Goal: Task Accomplishment & Management: Use online tool/utility

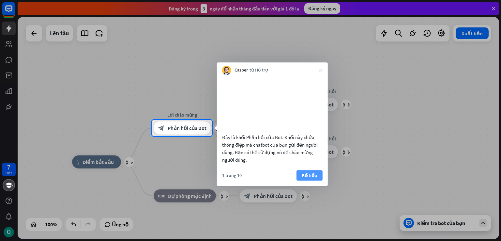
click at [311, 178] on font "Kế tiếp" at bounding box center [309, 175] width 15 height 6
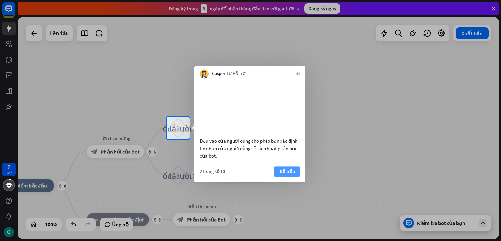
click at [290, 174] on font "Kế tiếp" at bounding box center [287, 171] width 15 height 6
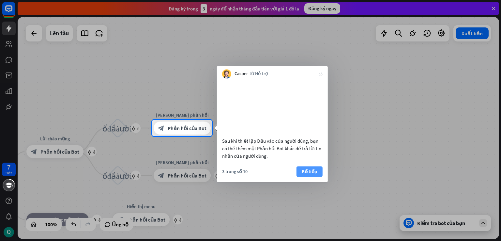
click at [309, 174] on font "Kế tiếp" at bounding box center [309, 171] width 15 height 6
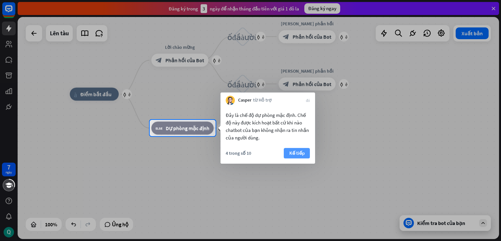
click at [294, 152] on font "Kế tiếp" at bounding box center [297, 153] width 15 height 6
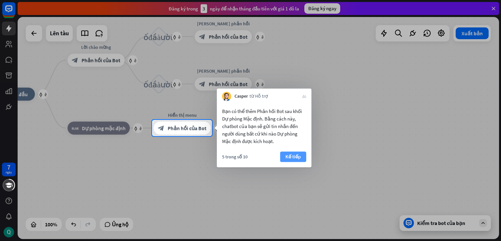
click at [291, 157] on font "Kế tiếp" at bounding box center [293, 156] width 15 height 6
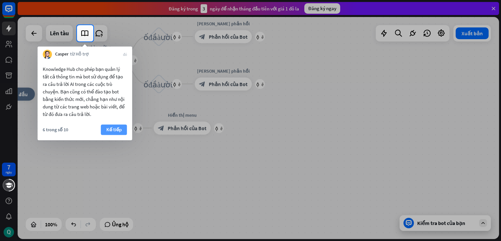
click at [119, 130] on font "Kế tiếp" at bounding box center [113, 129] width 15 height 6
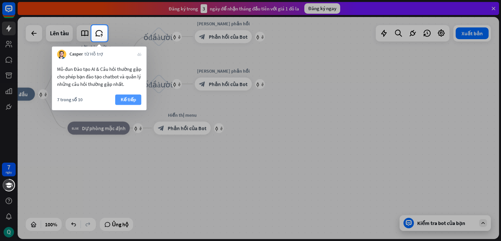
click at [127, 99] on font "Kế tiếp" at bounding box center [128, 99] width 15 height 6
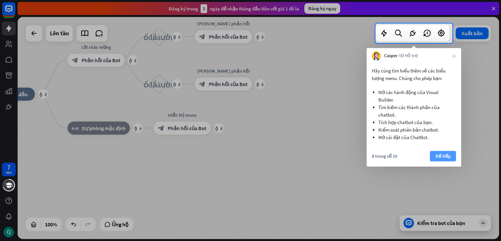
click at [443, 156] on font "Kế tiếp" at bounding box center [443, 156] width 15 height 6
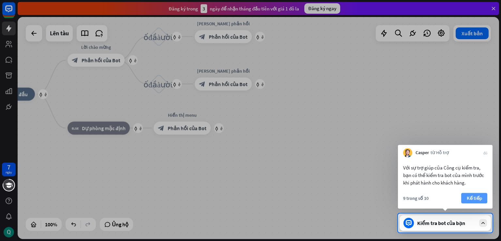
click at [478, 198] on font "Kế tiếp" at bounding box center [474, 198] width 15 height 6
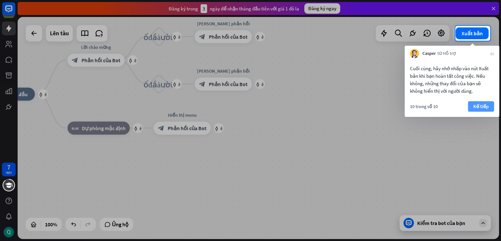
click at [484, 106] on font "Kế tiếp" at bounding box center [481, 106] width 15 height 6
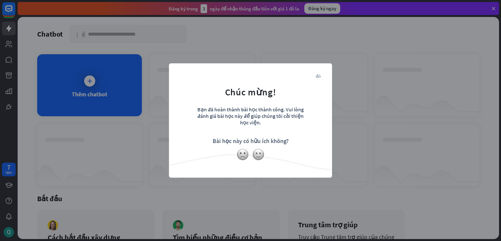
click at [284, 157] on div at bounding box center [250, 154] width 163 height 12
drag, startPoint x: 270, startPoint y: 110, endPoint x: 303, endPoint y: 111, distance: 32.7
click at [303, 111] on font "Bạn đã hoàn thành bài học thành công. Vui lòng đánh giá bài học này để giúp chú…" at bounding box center [251, 116] width 106 height 20
drag, startPoint x: 221, startPoint y: 118, endPoint x: 266, endPoint y: 126, distance: 45.5
click at [279, 118] on font "Bạn đã hoàn thành bài học thành công. Vui lòng đánh giá bài học này để giúp chú…" at bounding box center [251, 116] width 106 height 20
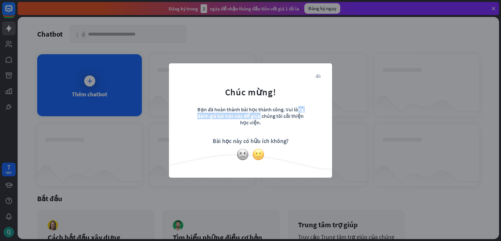
click at [259, 153] on img at bounding box center [258, 154] width 12 height 12
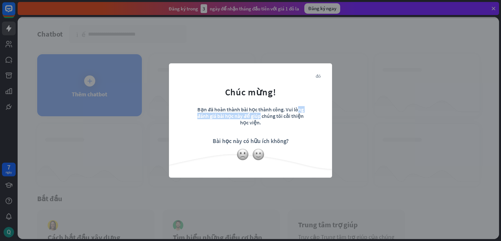
click at [245, 153] on div "đóng Chúc mừng! Bạn đã hoàn thành bài học thành công. Vui lòng đánh giá bài học…" at bounding box center [250, 120] width 163 height 114
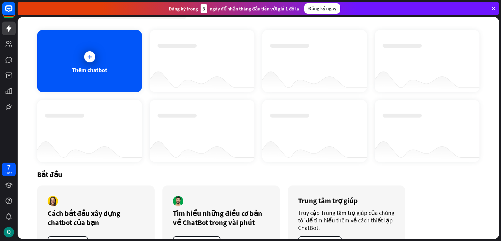
scroll to position [51, 0]
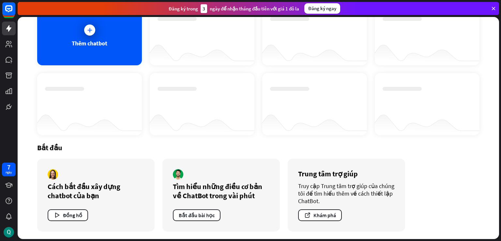
click at [495, 7] on icon at bounding box center [494, 9] width 6 height 6
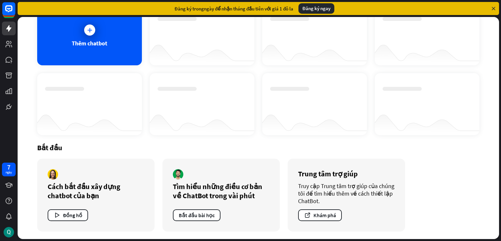
click at [493, 7] on icon at bounding box center [494, 9] width 6 height 6
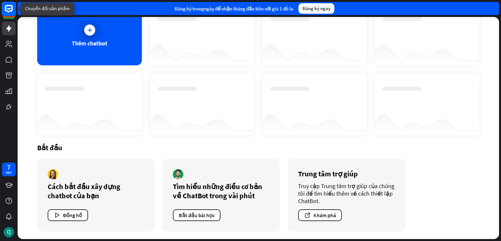
click at [10, 10] on rect at bounding box center [9, 9] width 14 height 14
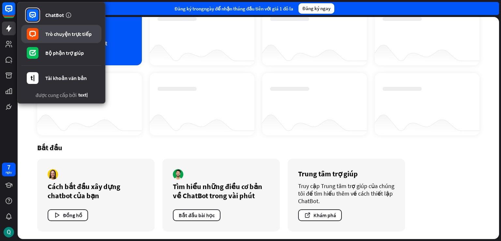
click at [71, 35] on font "Trò chuyện trực tiếp" at bounding box center [68, 34] width 46 height 7
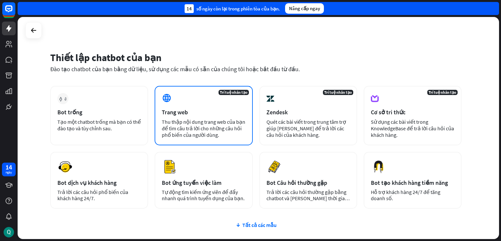
click at [213, 115] on div "Trang web" at bounding box center [204, 112] width 84 height 8
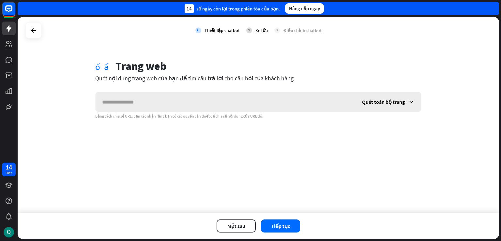
click at [410, 102] on icon at bounding box center [411, 102] width 7 height 7
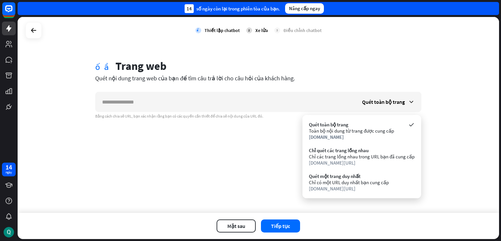
click at [218, 140] on div "kiểm tra Thiết lập chatbot 2 Xe lửa 3 Điều chỉnh chatbot khối cầu Trang web Qué…" at bounding box center [259, 115] width 482 height 196
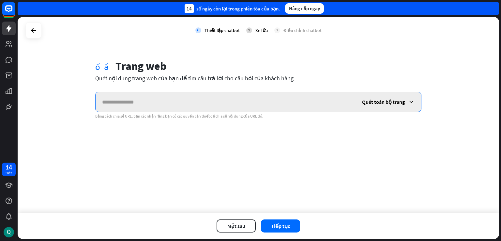
click at [148, 98] on input "text" at bounding box center [226, 102] width 260 height 20
paste input "**********"
type input "**********"
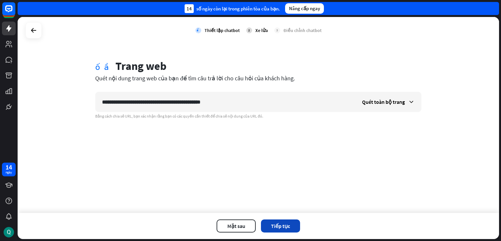
click at [285, 227] on font "Tiếp tục" at bounding box center [280, 226] width 19 height 7
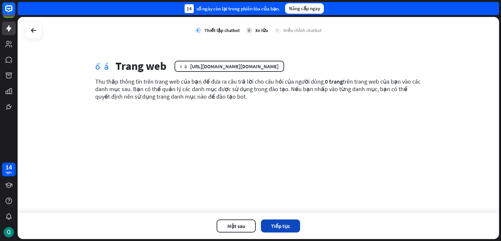
click at [289, 224] on font "Tiếp tục" at bounding box center [280, 226] width 19 height 7
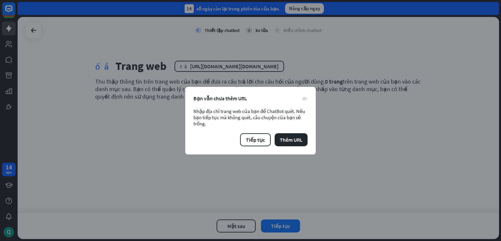
click at [261, 181] on div "đóng Bạn vẫn chưa thêm URL Nhập địa chỉ trang web của bạn để ChatBot quét. Nếu …" at bounding box center [250, 120] width 501 height 241
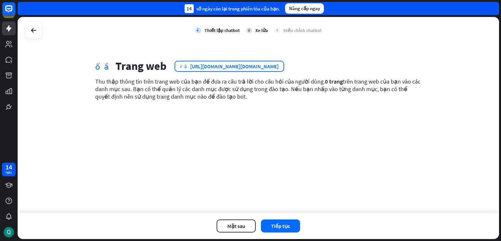
click at [190, 68] on font "[URL][DOMAIN_NAME][DOMAIN_NAME]" at bounding box center [234, 66] width 88 height 7
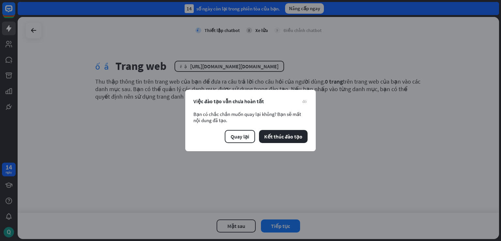
click at [261, 66] on div "đóng Việc đào tạo vẫn chưa hoàn tất Bạn có chắc chắn muốn quay lại không? Bạn s…" at bounding box center [250, 120] width 501 height 241
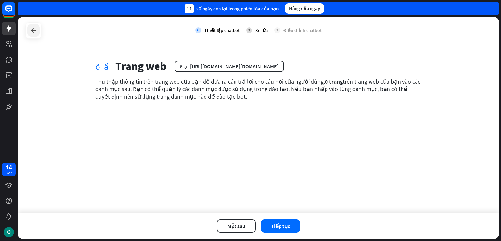
click at [35, 31] on icon at bounding box center [34, 30] width 8 height 8
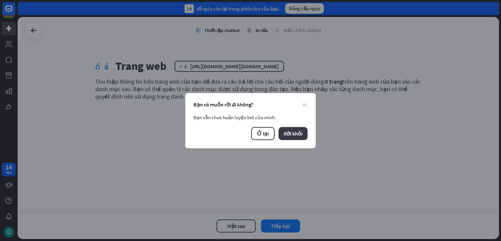
click at [289, 136] on font "Rời khỏi" at bounding box center [293, 133] width 19 height 7
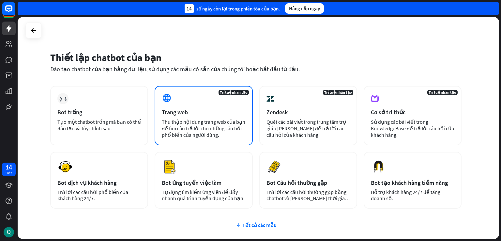
click at [228, 126] on font "Thu thập nội dung trang web của bạn để tìm câu trả lời cho những câu hỏi phổ bi…" at bounding box center [204, 129] width 84 height 20
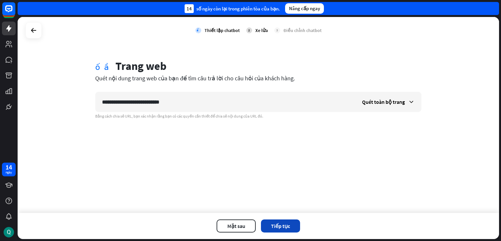
type input "**********"
click at [280, 225] on font "Tiếp tục" at bounding box center [280, 226] width 19 height 7
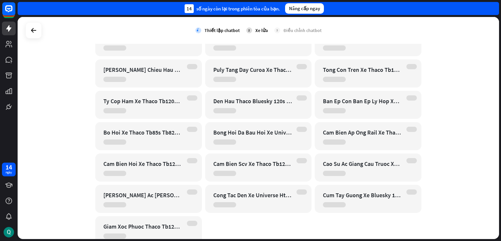
scroll to position [1440, 0]
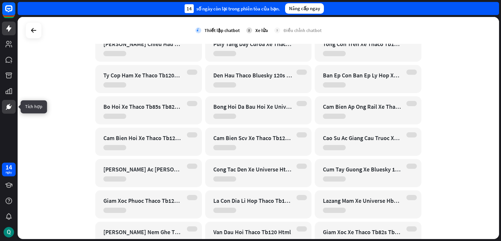
click at [10, 110] on icon at bounding box center [9, 107] width 8 height 8
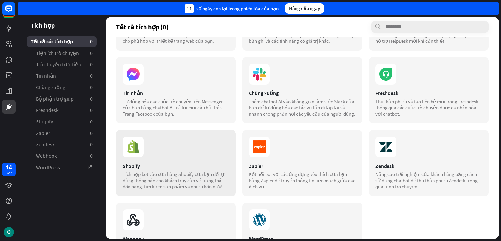
scroll to position [63, 0]
click at [193, 73] on section at bounding box center [176, 74] width 107 height 21
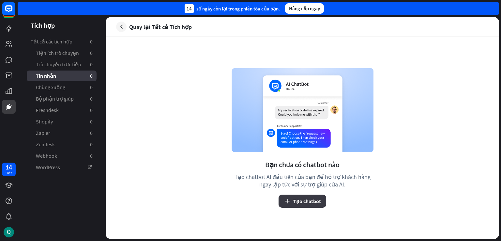
click at [308, 201] on font "Tạo chatbot" at bounding box center [307, 201] width 28 height 7
